Goal: Task Accomplishment & Management: Manage account settings

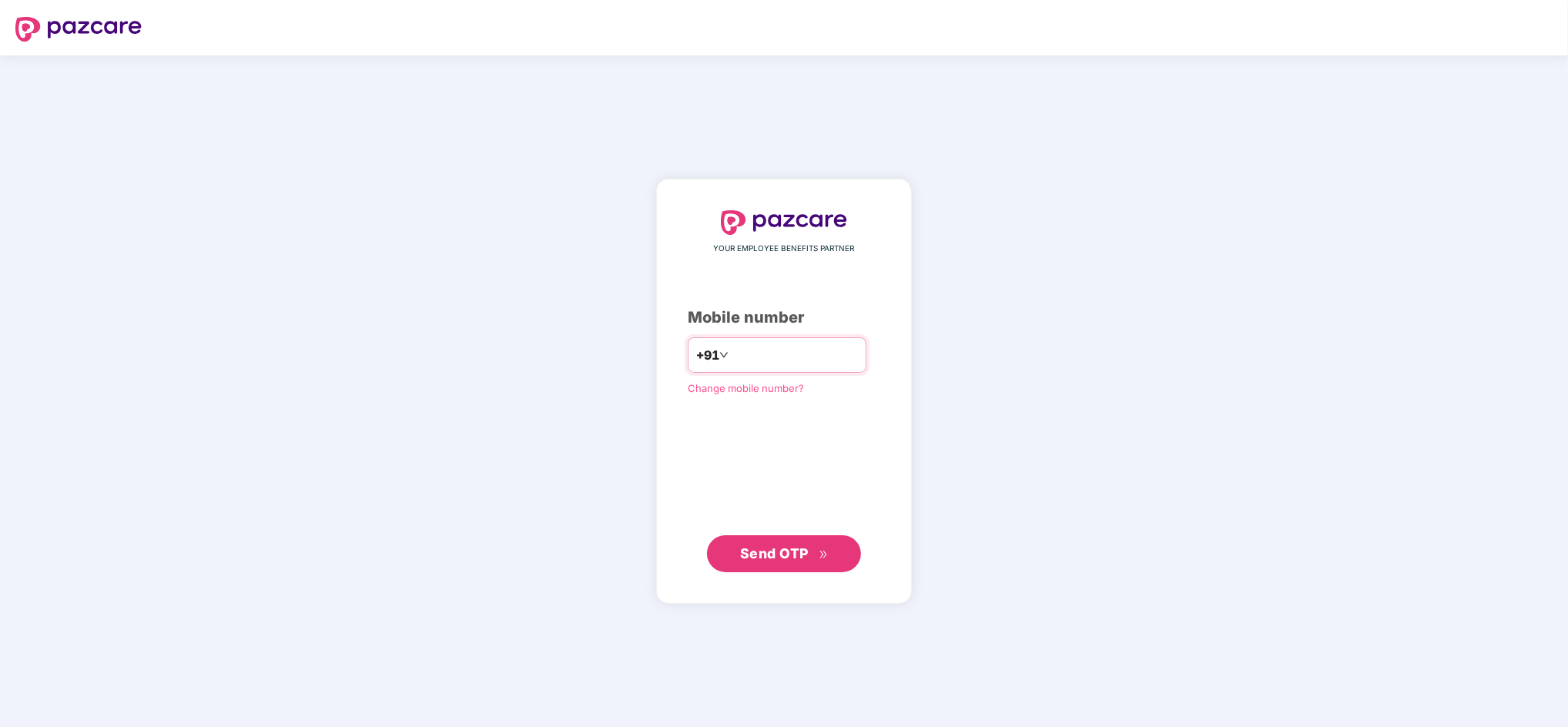
click at [744, 354] on input "number" at bounding box center [795, 355] width 126 height 25
type input "**********"
drag, startPoint x: 731, startPoint y: 429, endPoint x: 708, endPoint y: 463, distance: 41.0
click at [731, 429] on div "**********" at bounding box center [783, 391] width 192 height 362
click at [753, 548] on span "Send OTP" at bounding box center [774, 553] width 69 height 17
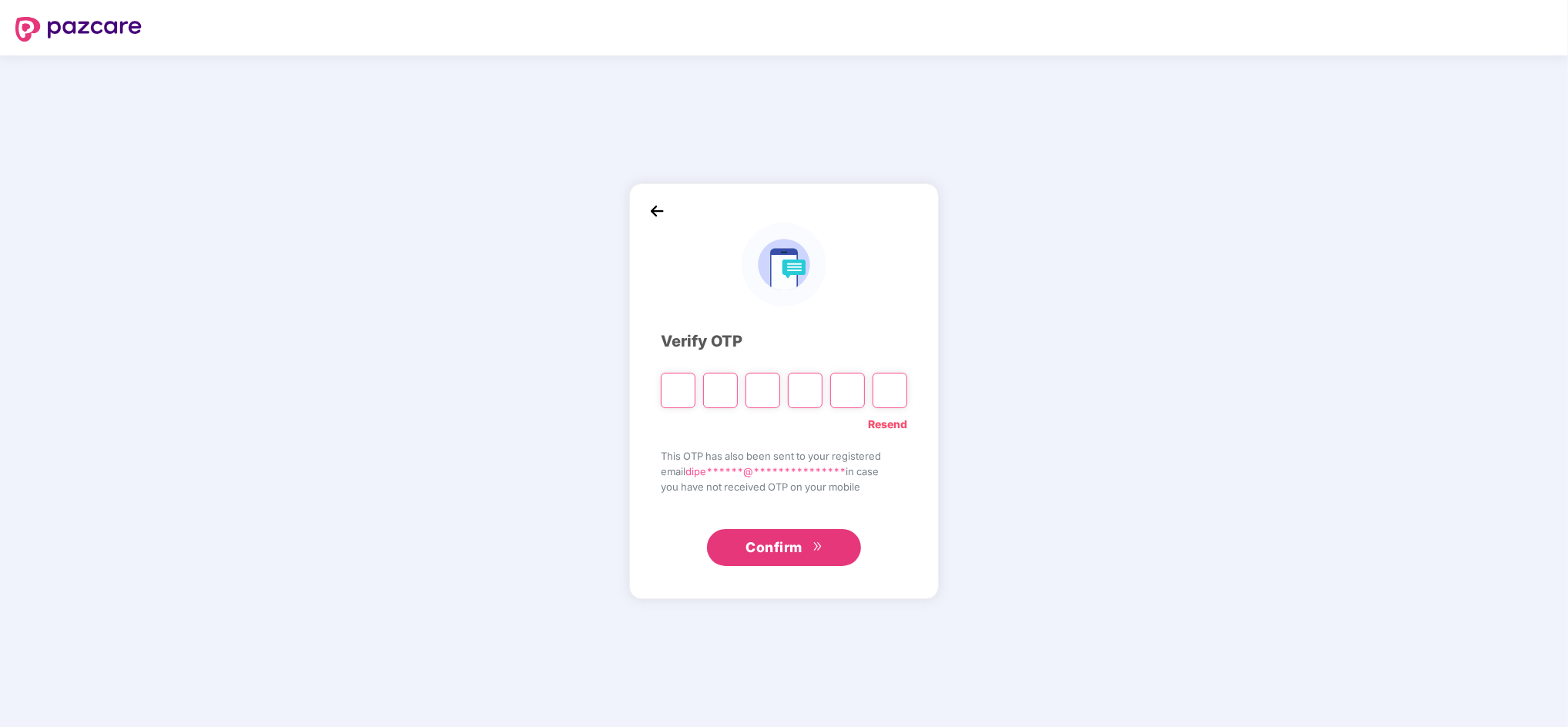
type input "*"
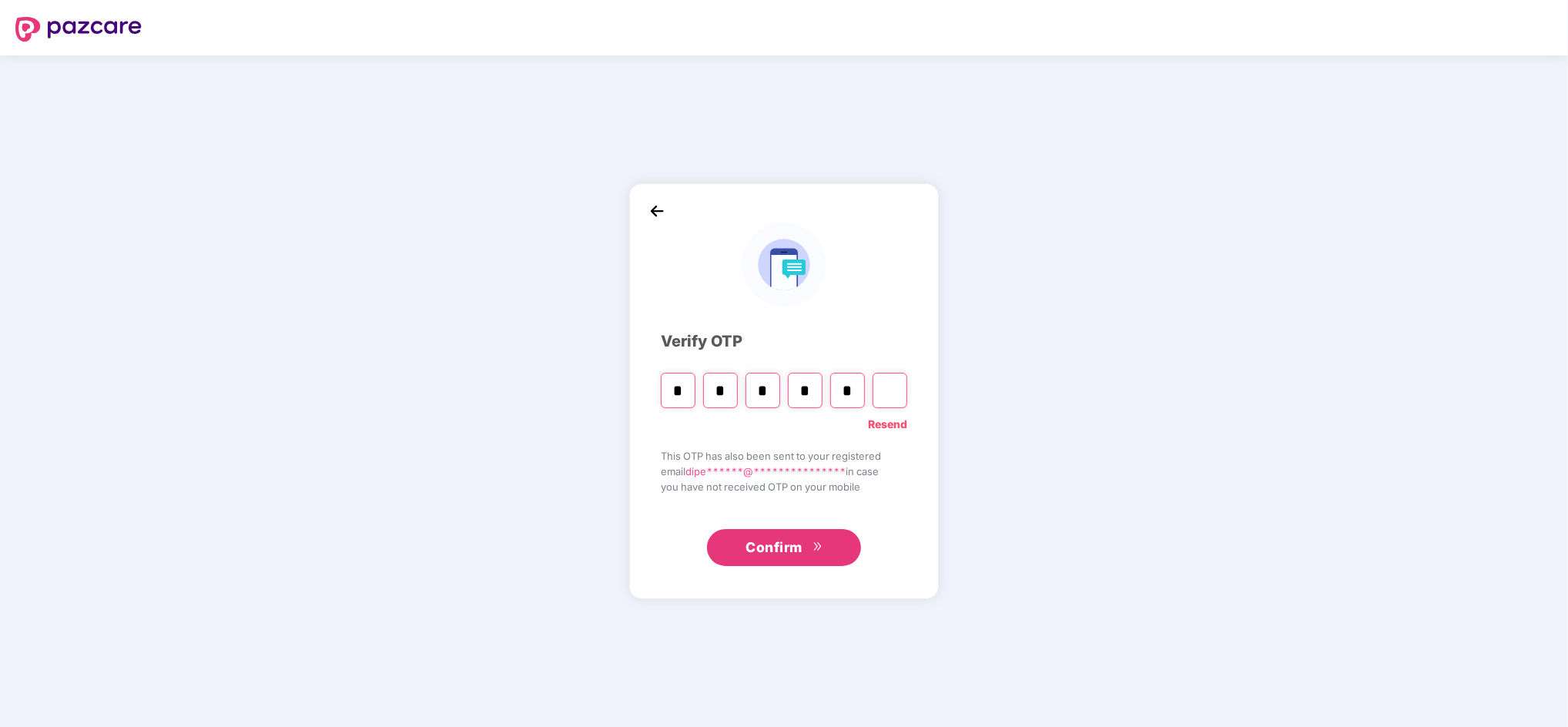
type input "*"
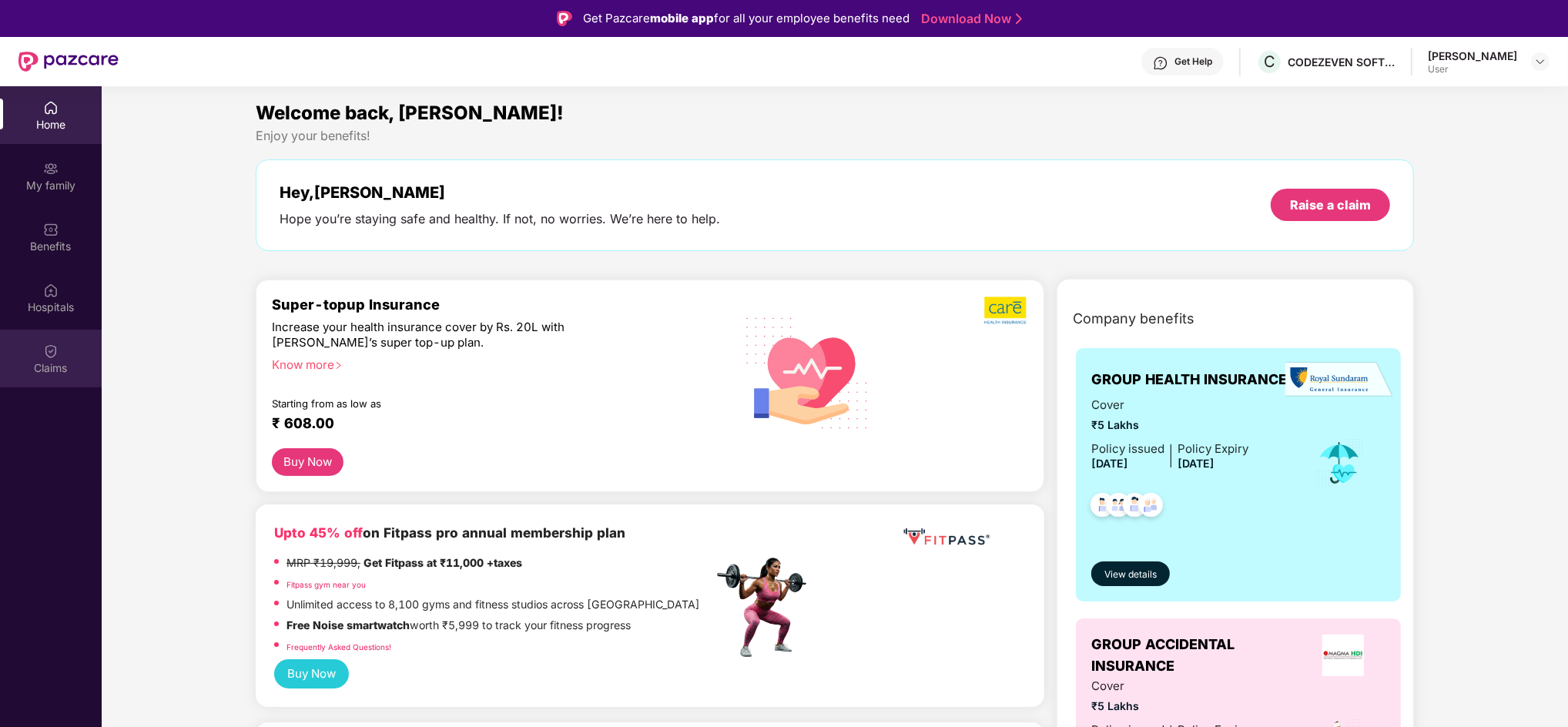
click at [40, 352] on div "Claims" at bounding box center [50, 359] width 102 height 58
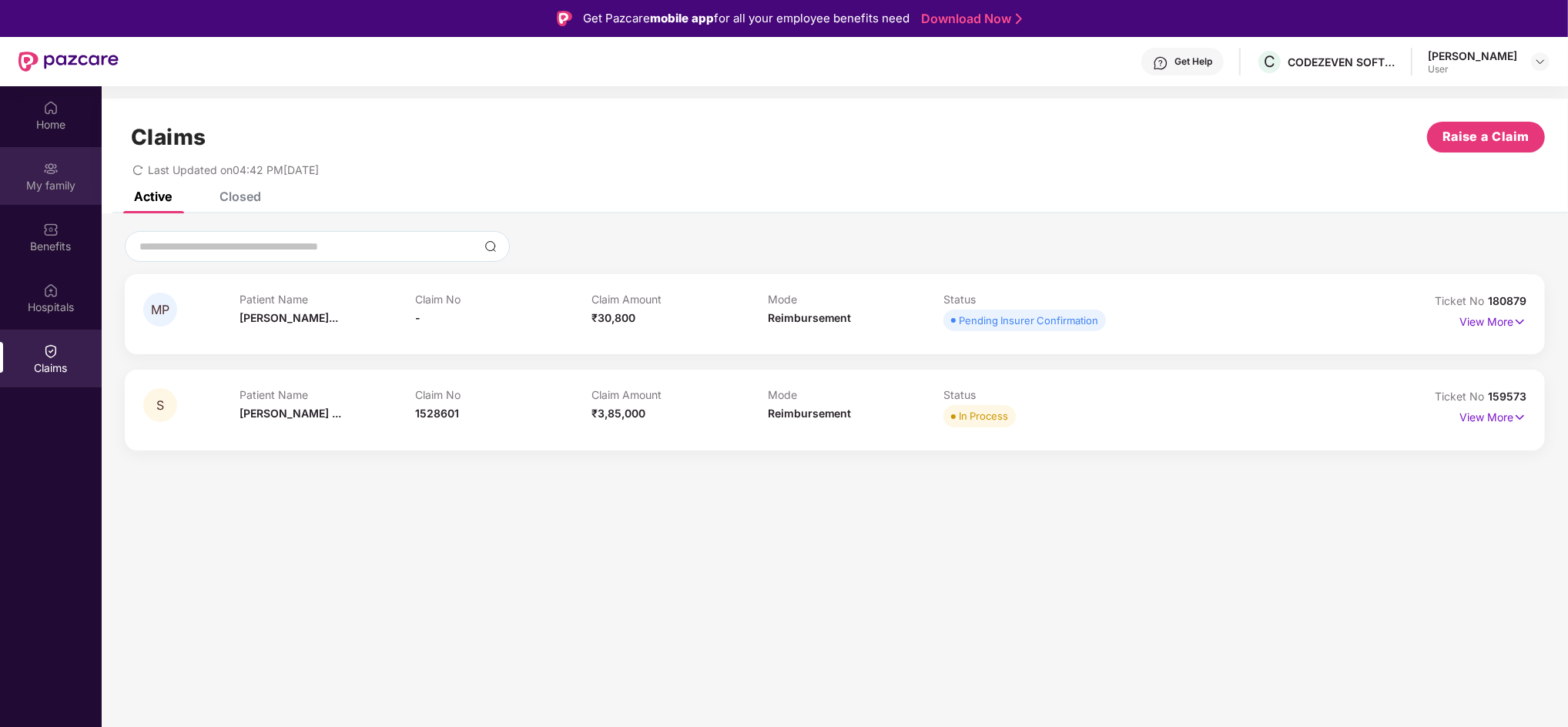
click at [41, 186] on div "My family" at bounding box center [50, 185] width 102 height 16
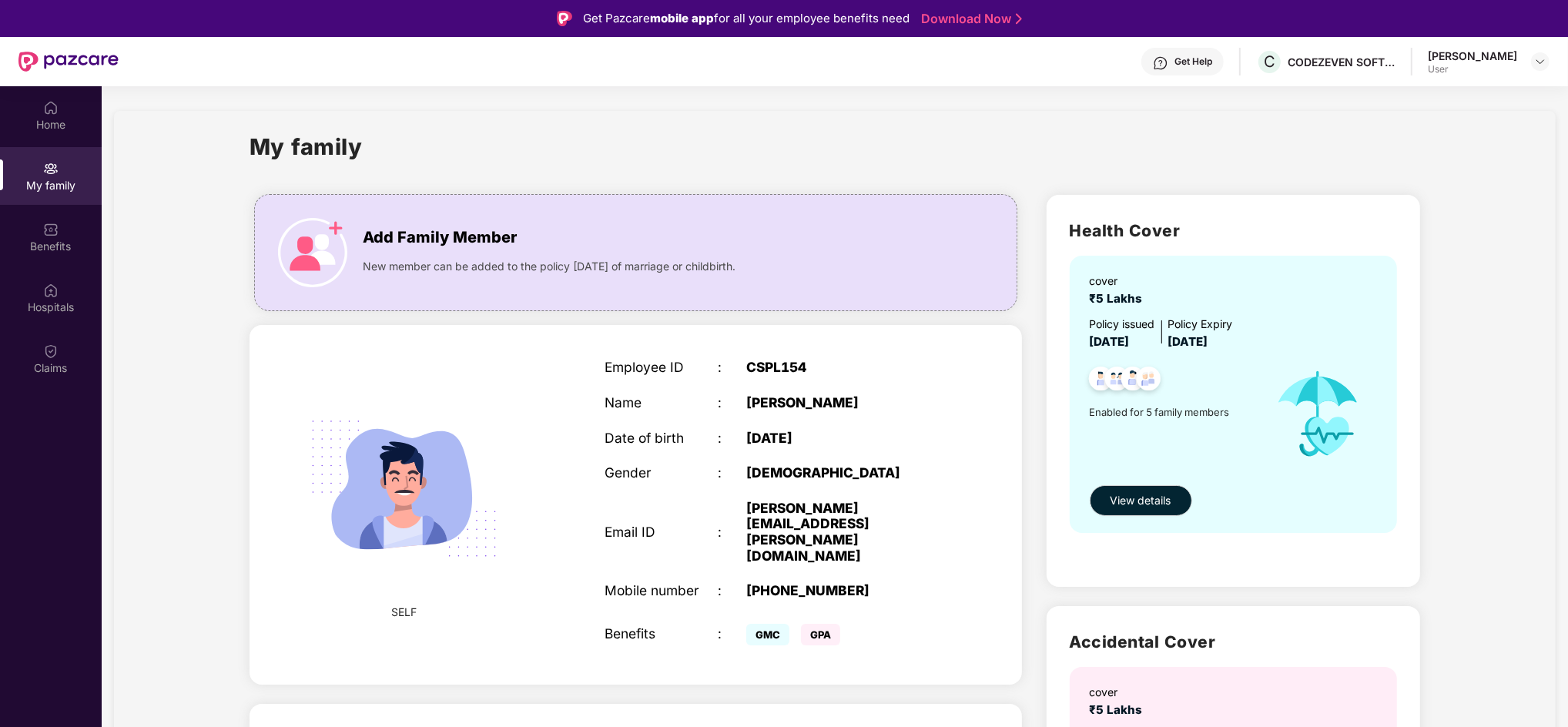
click at [1224, 70] on div "Get Help" at bounding box center [1183, 62] width 83 height 28
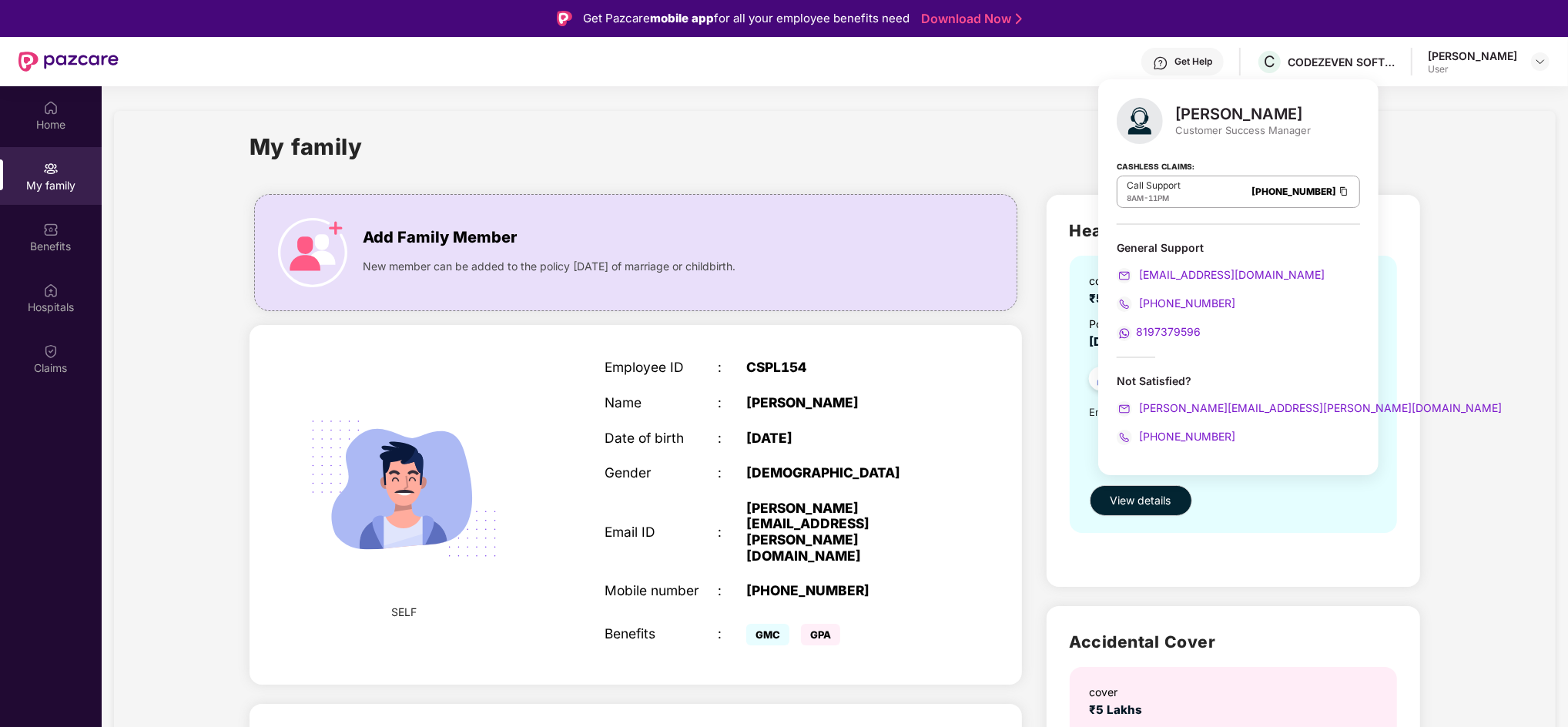
drag, startPoint x: 1433, startPoint y: 141, endPoint x: 1465, endPoint y: 150, distance: 33.2
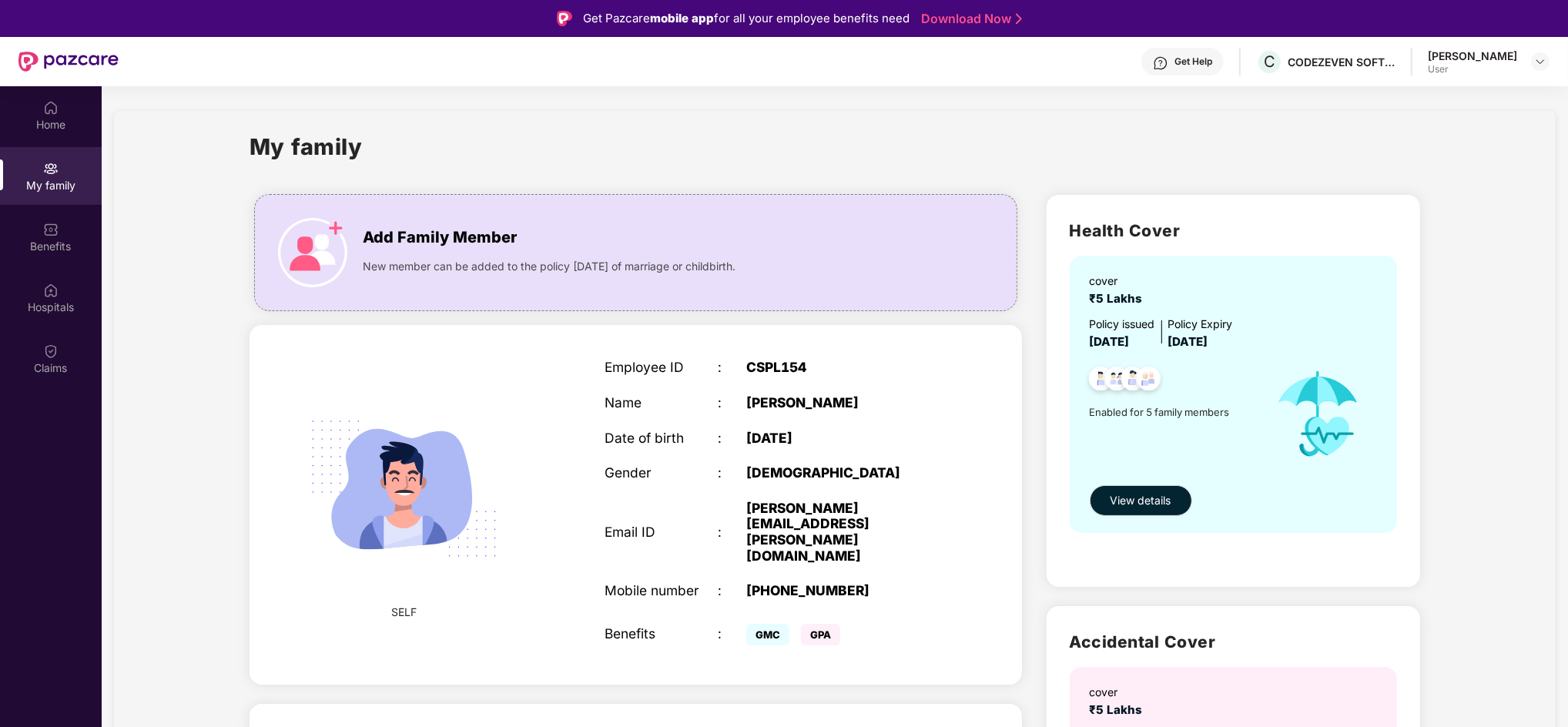
drag, startPoint x: 1566, startPoint y: 126, endPoint x: 1568, endPoint y: 260, distance: 134.0
click at [1567, 260] on html "Get Pazcare mobile app for all your employee benefits need Download Now Get Hel…" at bounding box center [784, 364] width 1568 height 727
click at [60, 360] on div "Claims" at bounding box center [50, 368] width 102 height 16
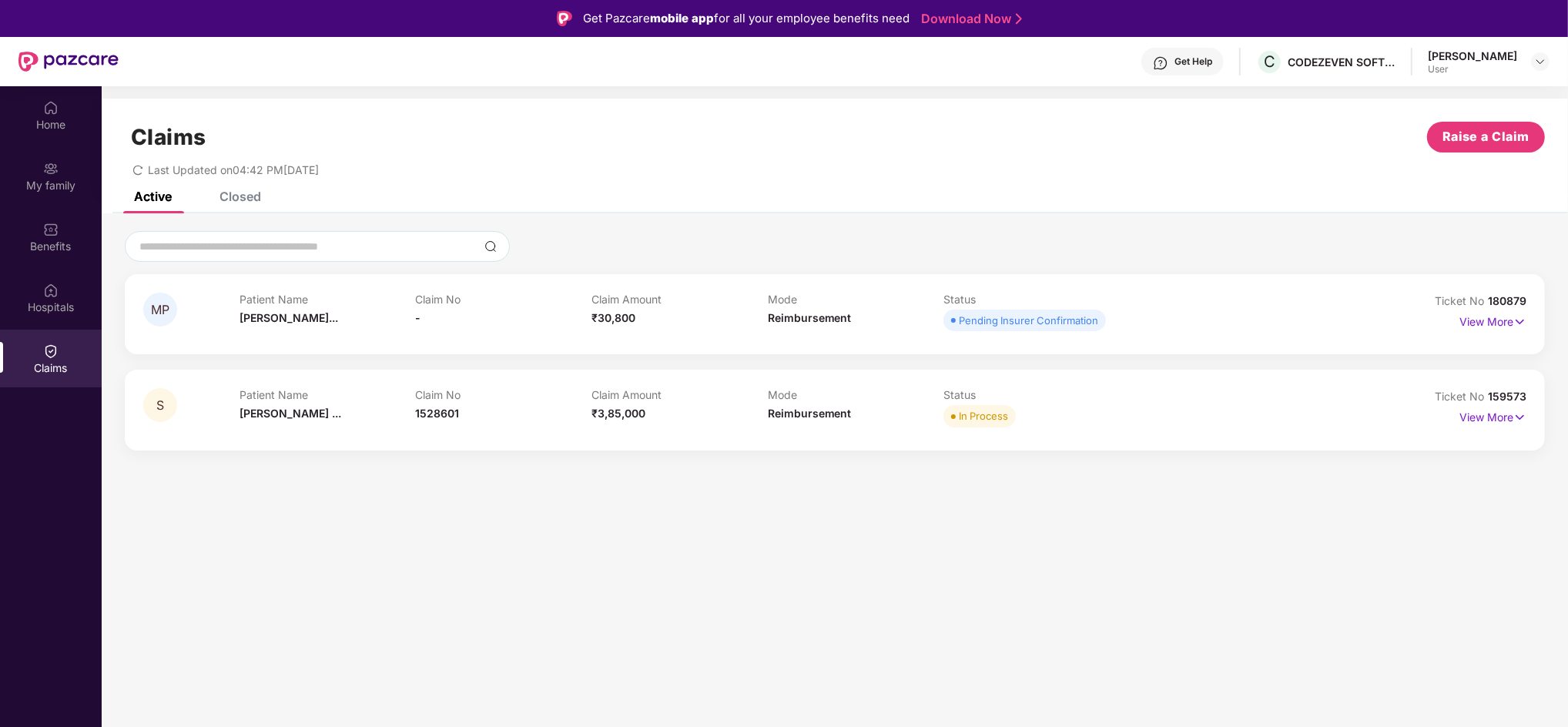
click at [1212, 60] on div "Get Help" at bounding box center [1194, 61] width 38 height 12
